Goal: Task Accomplishment & Management: Complete application form

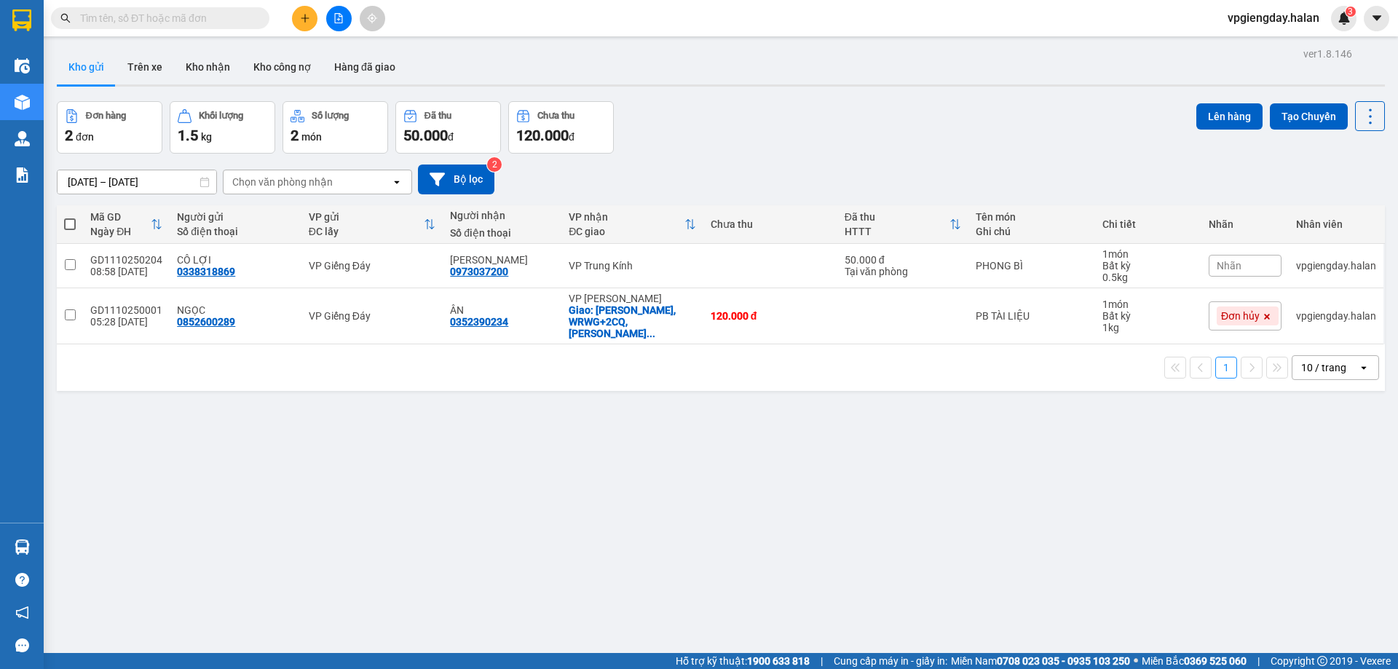
click at [148, 25] on input "text" at bounding box center [166, 18] width 172 height 16
click at [306, 20] on icon "plus" at bounding box center [305, 18] width 10 height 10
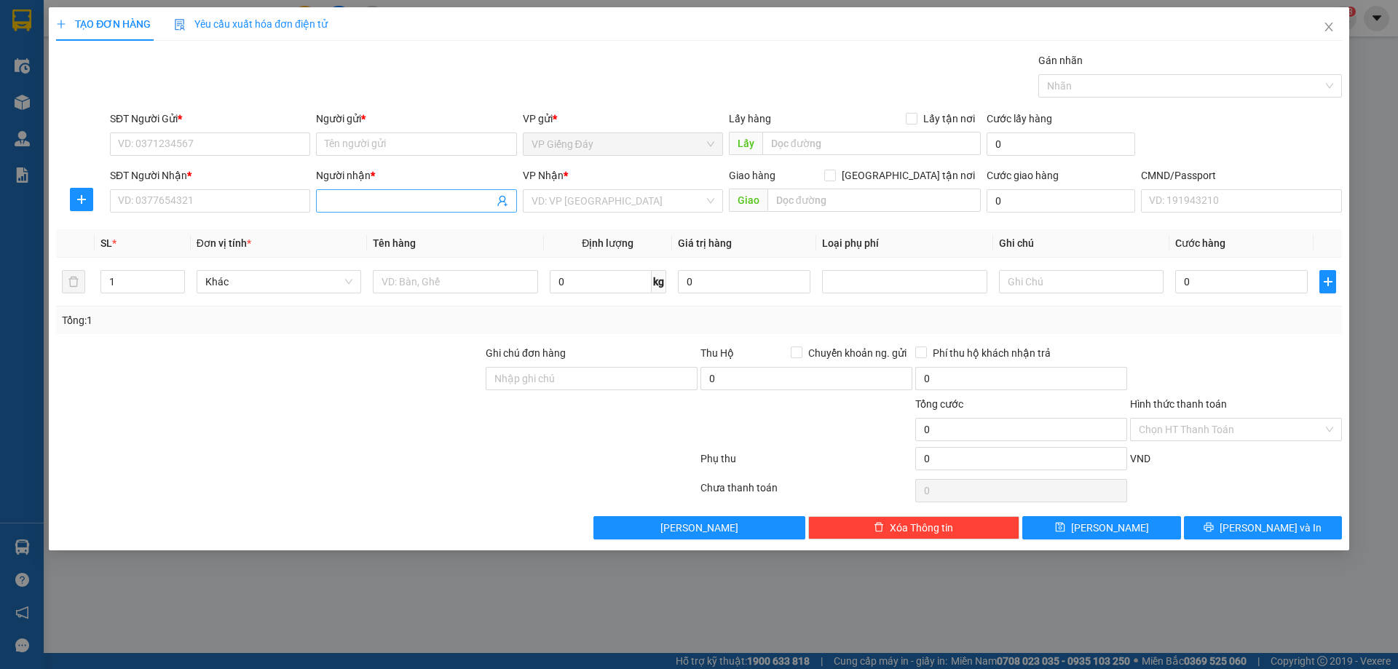
click at [351, 204] on input "Người nhận *" at bounding box center [409, 201] width 168 height 16
click at [341, 194] on input "Người nhận *" at bounding box center [409, 201] width 168 height 16
type input "[PERSON_NAME]"
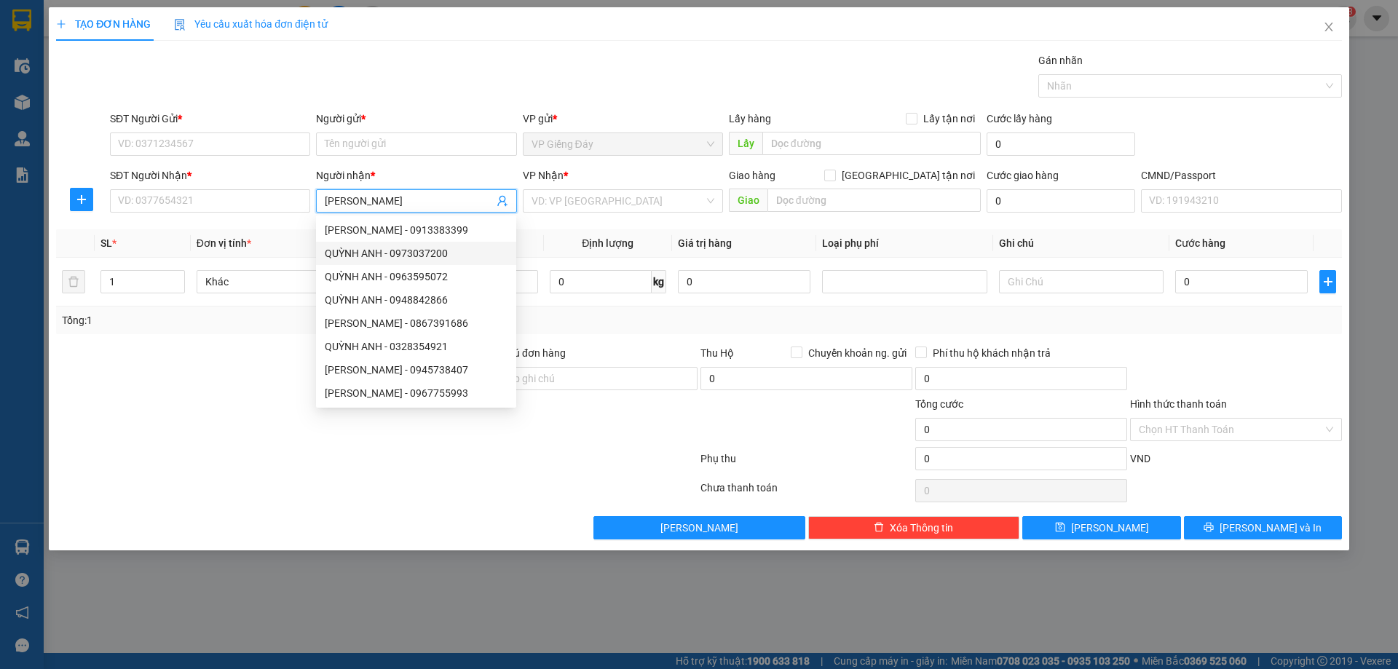
click at [368, 248] on div "QUỲNH ANH - 0973037200" at bounding box center [416, 253] width 183 height 16
type input "0973037200"
